Goal: Transaction & Acquisition: Purchase product/service

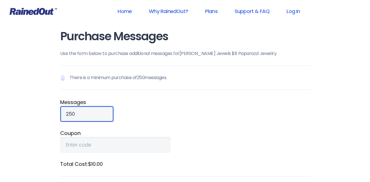
click at [81, 114] on input "250" at bounding box center [86, 114] width 53 height 16
type input "2"
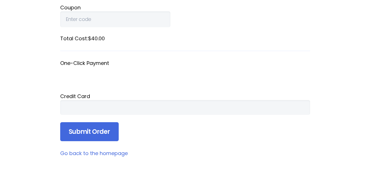
scroll to position [128, 0]
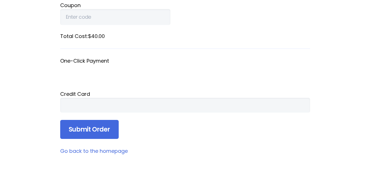
type input "1000"
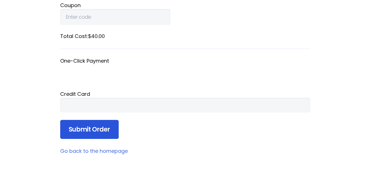
click at [97, 128] on input "Submit Order" at bounding box center [89, 129] width 58 height 19
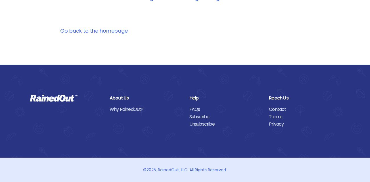
scroll to position [101, 0]
click at [100, 33] on link "Go back to the homepage" at bounding box center [94, 30] width 68 height 7
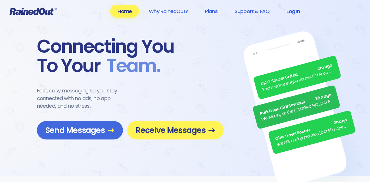
click at [294, 12] on link "Log In" at bounding box center [293, 11] width 28 height 13
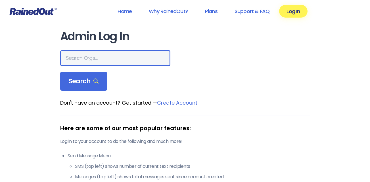
click at [92, 57] on input "text" at bounding box center [115, 58] width 110 height 16
type input "[PERSON_NAME] Jewels"
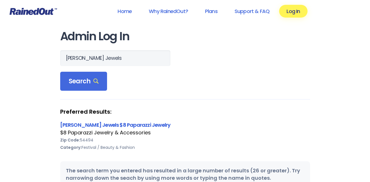
click at [111, 125] on link "[PERSON_NAME] Jewels $8 Paparazzi Jewelry" at bounding box center [115, 125] width 110 height 7
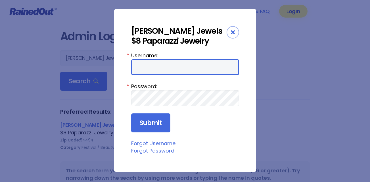
click at [178, 71] on input "Username:" at bounding box center [185, 67] width 108 height 16
type input "HeatherJoysJewels"
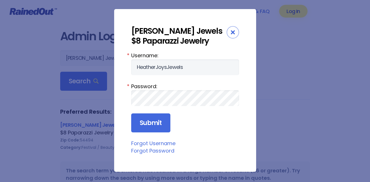
click at [231, 36] on div "Close" at bounding box center [233, 32] width 12 height 12
